Goal: Answer question/provide support: Share knowledge or assist other users

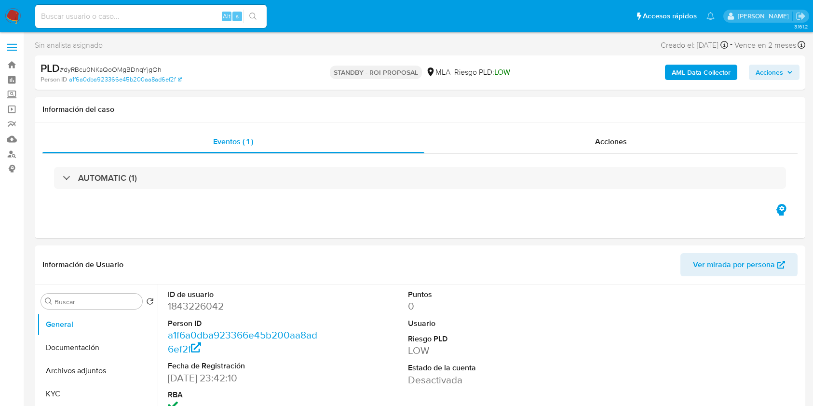
select select "10"
click at [198, 15] on input at bounding box center [151, 16] width 232 height 13
paste input "eQLG8BZUCR2ZI4boclLzYAHj"
type input "eQLG8BZUCR2ZI4boclLzYAHj"
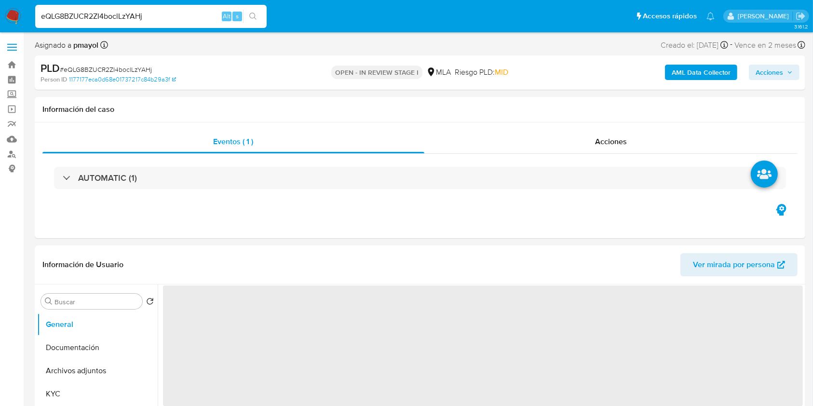
select select "10"
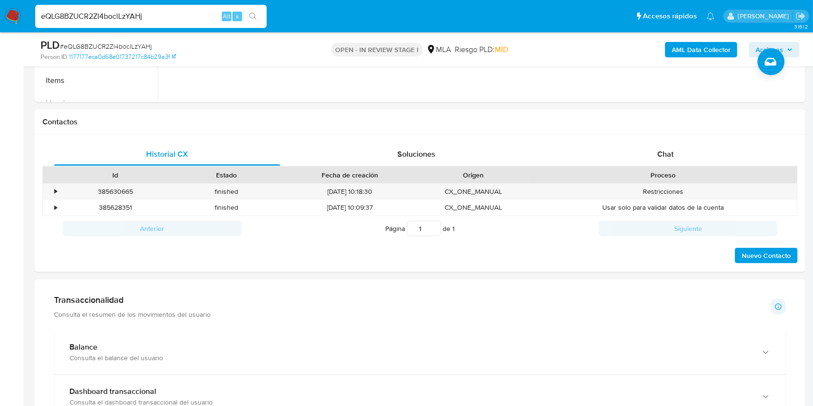
scroll to position [405, 0]
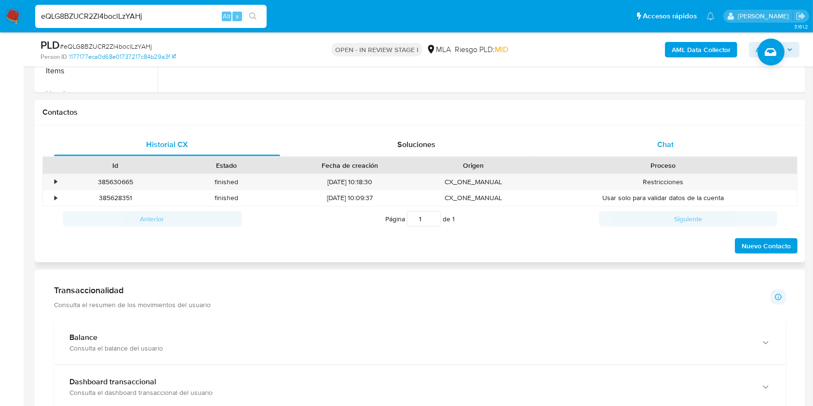
click at [684, 155] on div "Chat" at bounding box center [666, 144] width 226 height 23
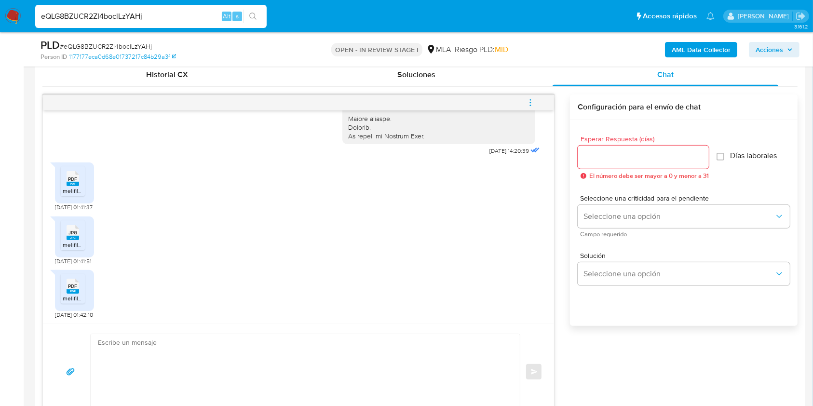
scroll to position [488, 0]
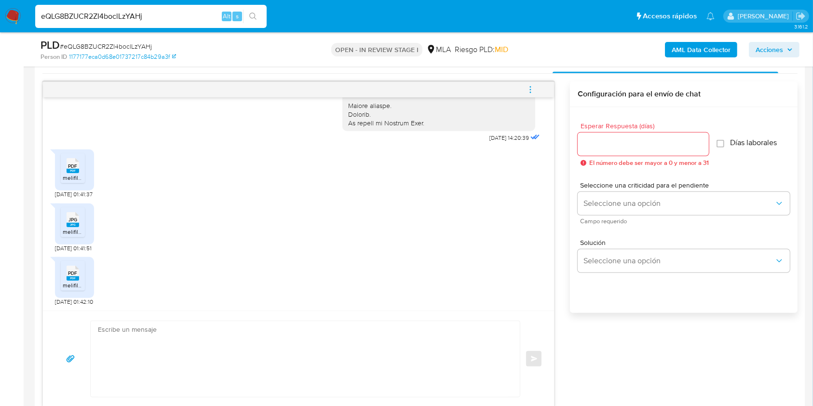
click at [77, 173] on icon "PDF" at bounding box center [73, 165] width 13 height 17
click at [73, 233] on span "melifile585306589353694975.jpg" at bounding box center [107, 232] width 89 height 8
click at [69, 280] on icon "PDF" at bounding box center [73, 273] width 13 height 17
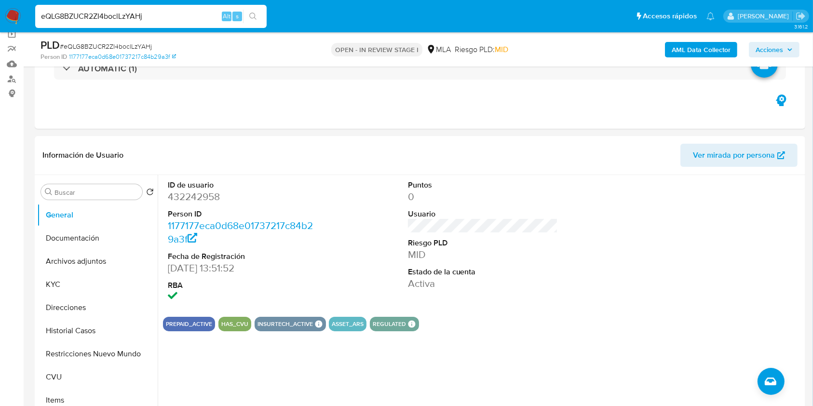
scroll to position [71, 0]
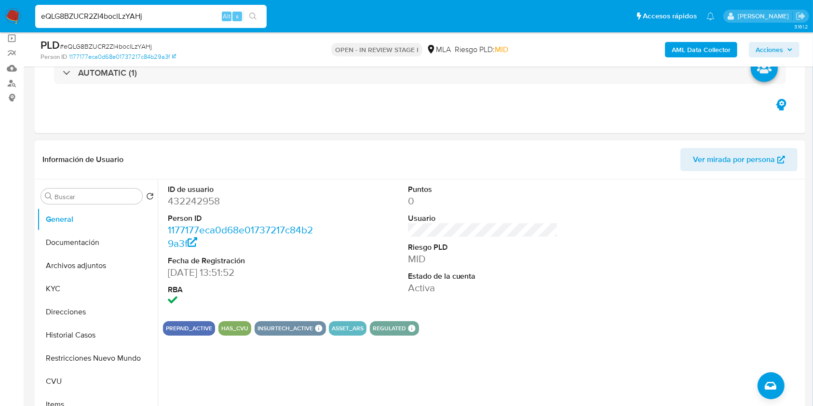
click at [184, 201] on dd "432242958" at bounding box center [243, 201] width 151 height 14
copy dd "432242958"
click at [81, 334] on button "Historial Casos" at bounding box center [93, 335] width 113 height 23
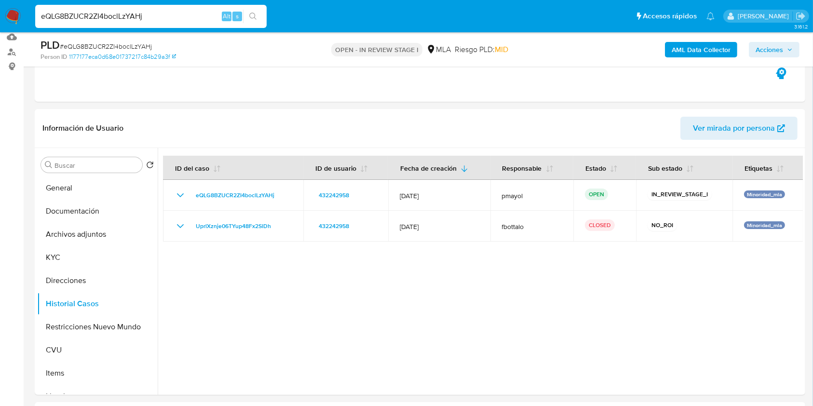
scroll to position [150, 0]
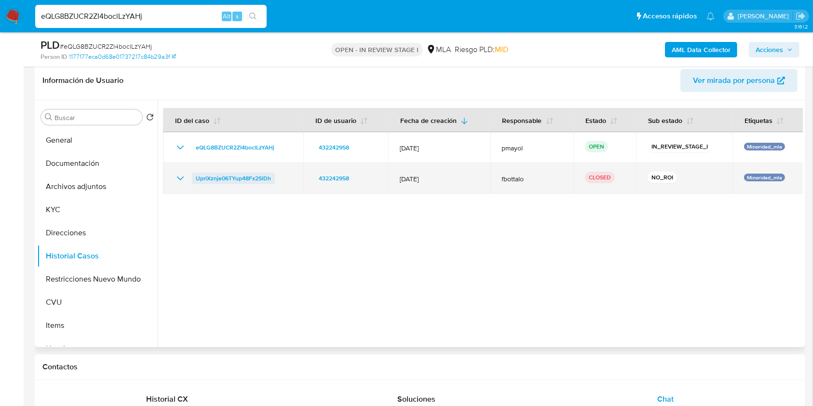
click at [234, 179] on span "UprlXznje06TYup48Fx2SlDh" at bounding box center [233, 179] width 75 height 12
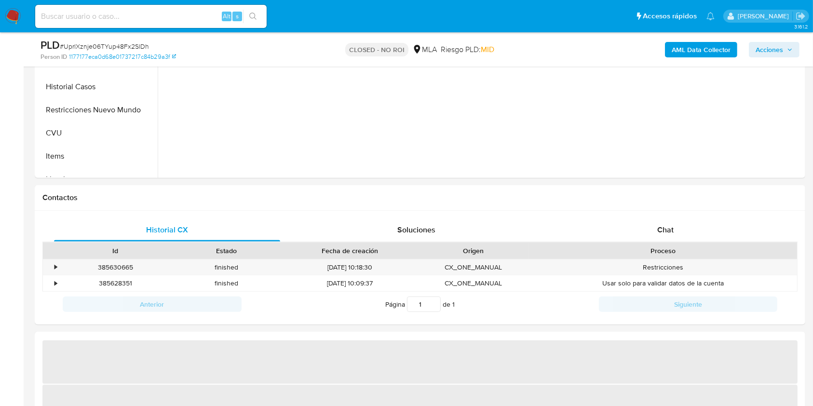
scroll to position [320, 0]
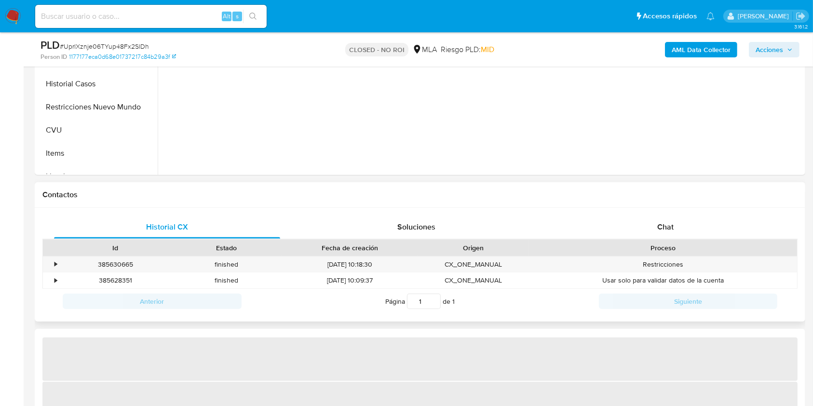
select select "10"
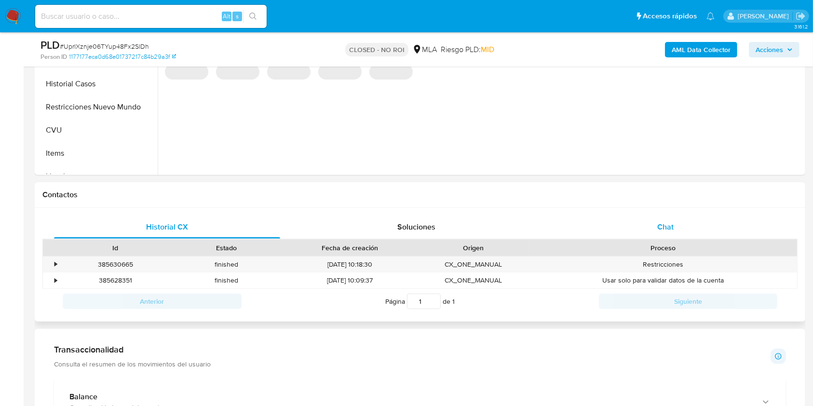
click at [691, 225] on div "Chat" at bounding box center [666, 227] width 226 height 23
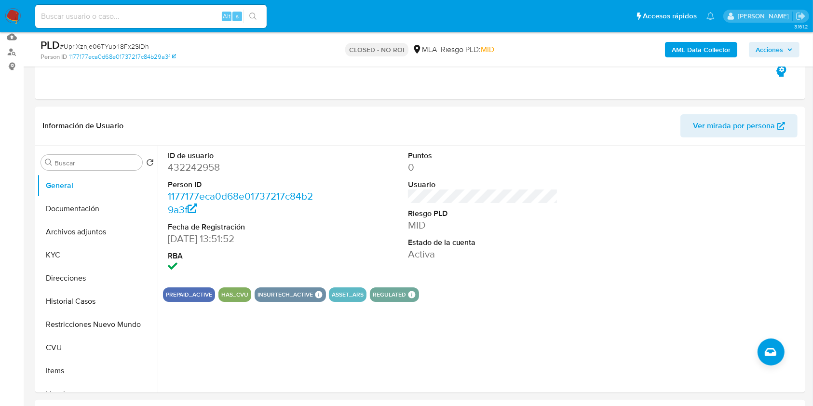
scroll to position [113, 0]
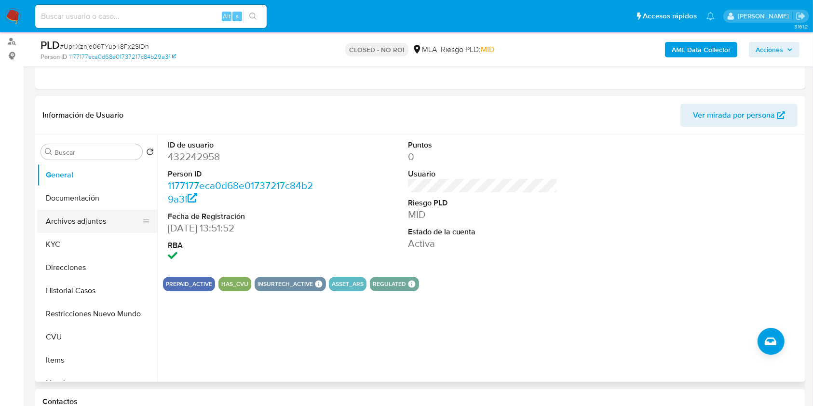
click at [97, 220] on button "Archivos adjuntos" at bounding box center [93, 221] width 113 height 23
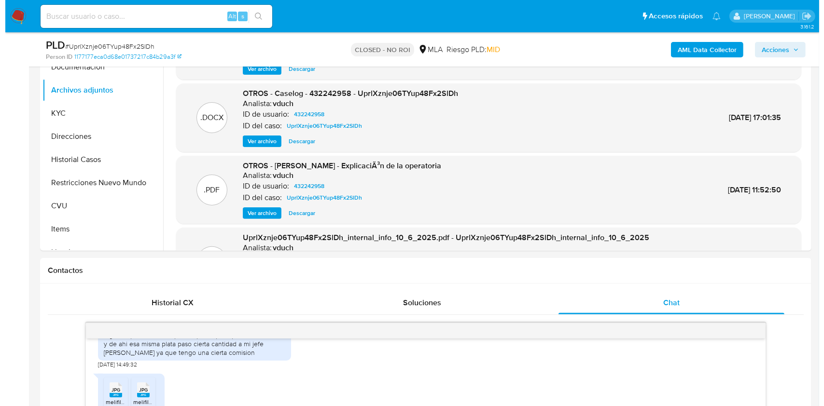
scroll to position [198, 0]
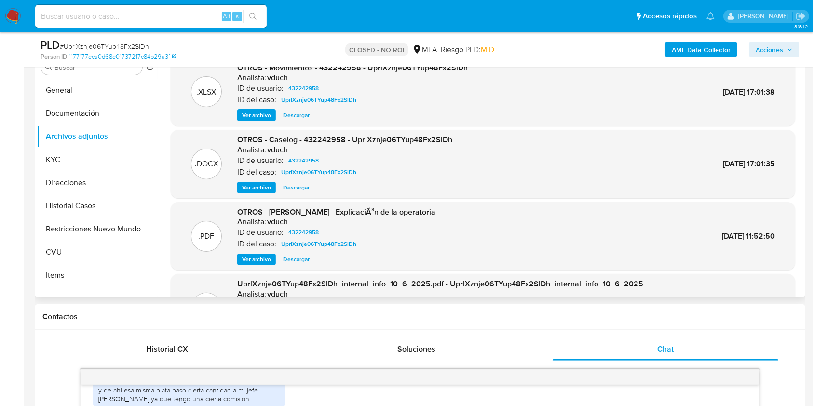
click at [255, 189] on span "Ver archivo" at bounding box center [256, 188] width 29 height 10
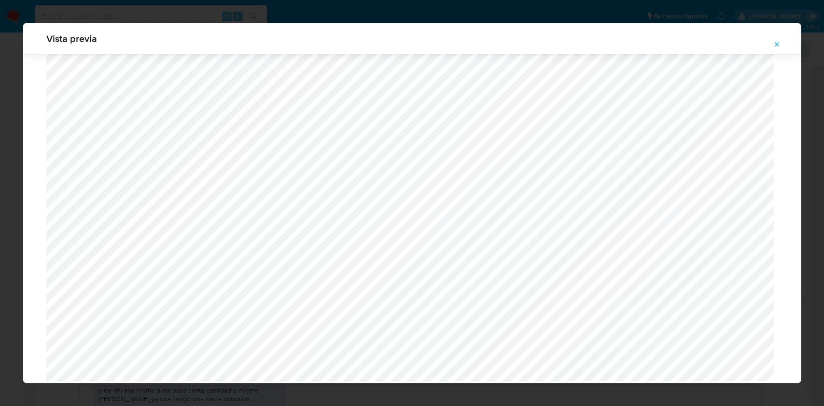
scroll to position [594, 0]
drag, startPoint x: 799, startPoint y: 274, endPoint x: 794, endPoint y: 233, distance: 40.9
click at [794, 233] on div "Vista previa" at bounding box center [412, 203] width 824 height 406
click at [779, 51] on span "Attachment preview" at bounding box center [776, 45] width 8 height 14
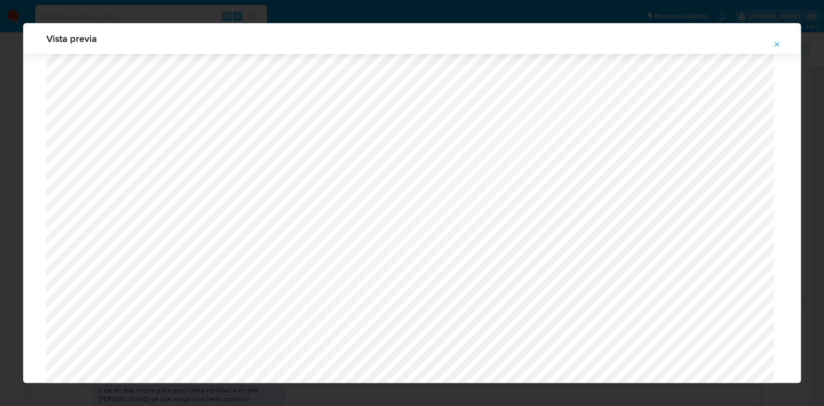
scroll to position [0, 0]
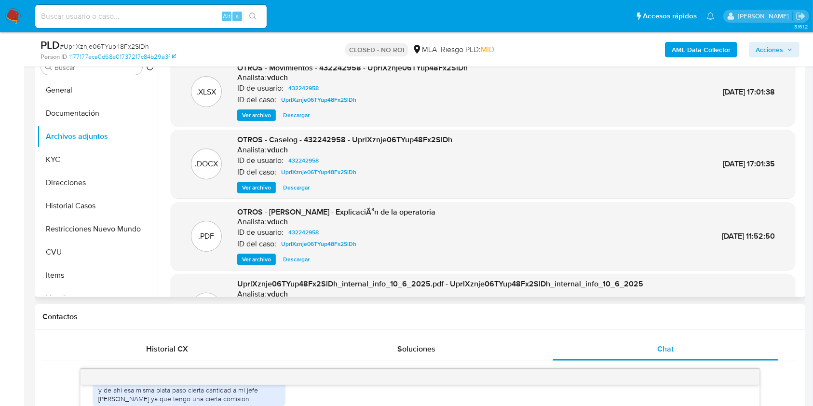
click at [262, 186] on span "Ver archivo" at bounding box center [256, 188] width 29 height 10
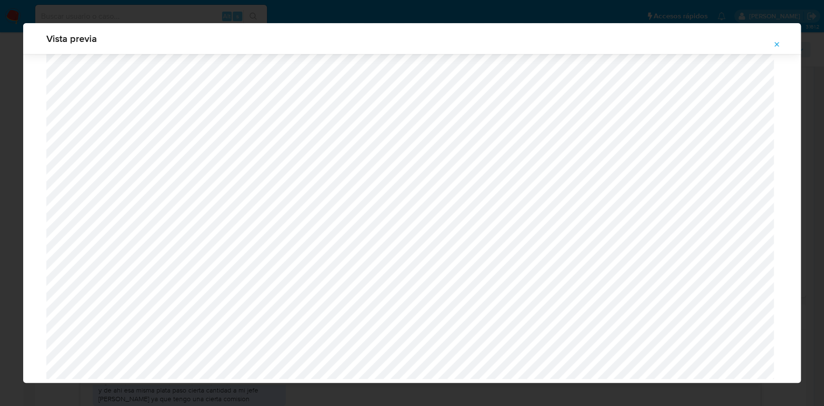
scroll to position [608, 0]
